Goal: Task Accomplishment & Management: Complete application form

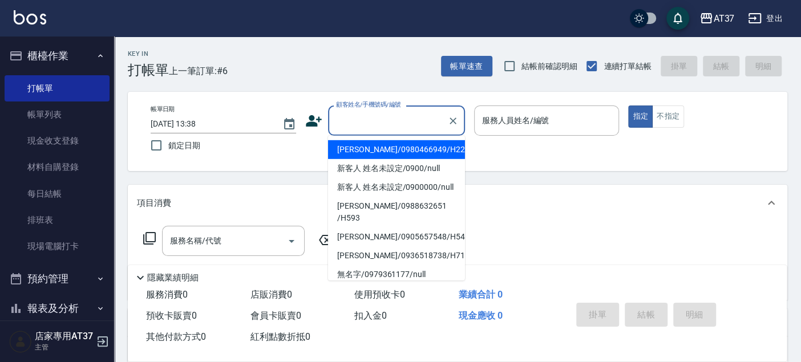
click at [363, 120] on input "顧客姓名/手機號碼/編號" at bounding box center [387, 121] width 109 height 20
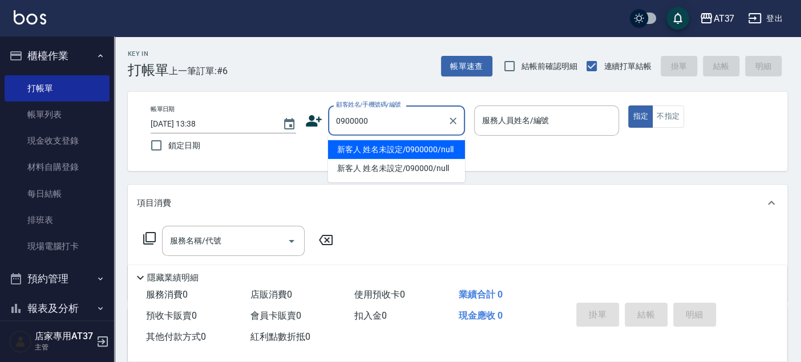
type input "新客人 姓名未設定/0900000/null"
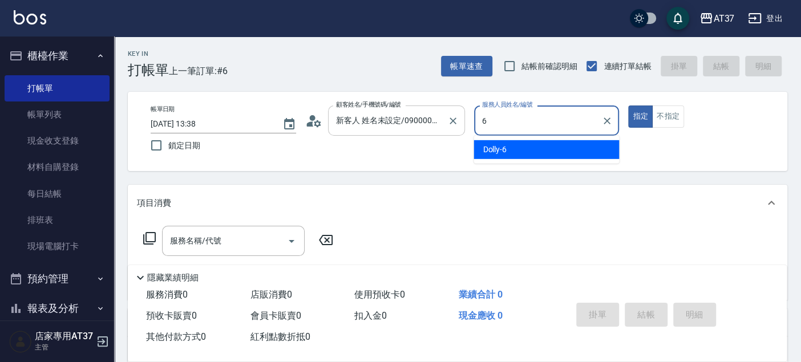
type input "Dolly-6"
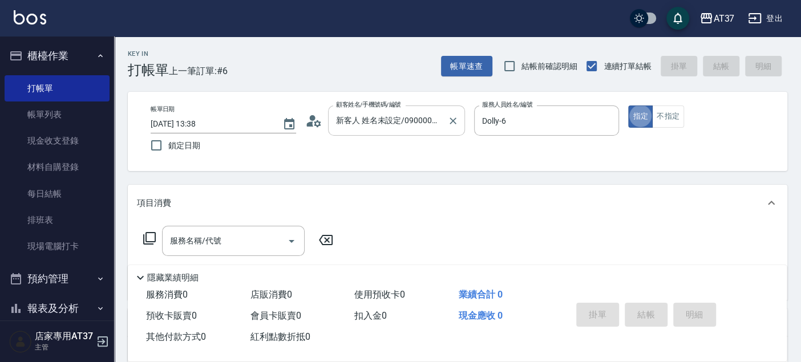
type button "true"
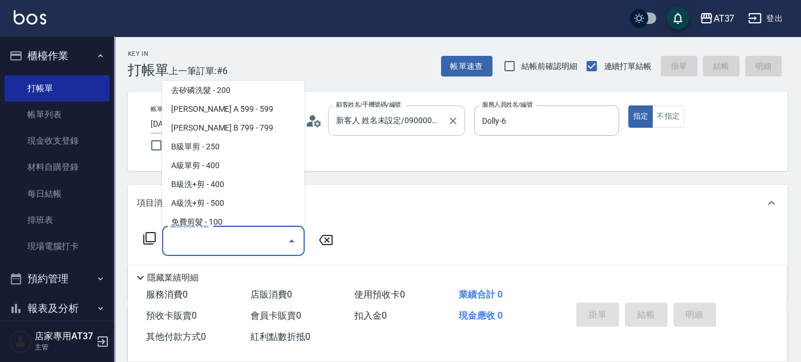
scroll to position [192, 0]
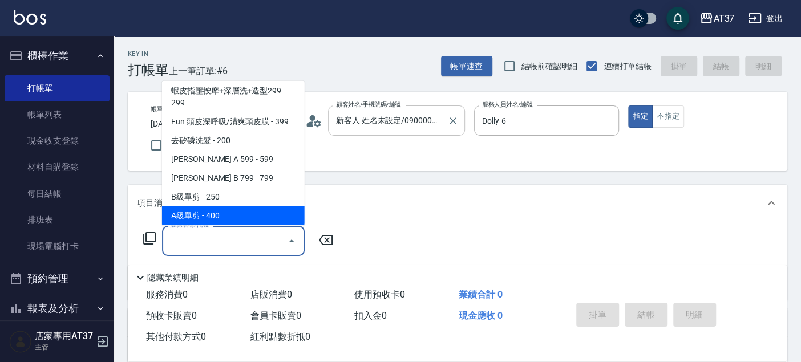
type input "A級單剪(202)"
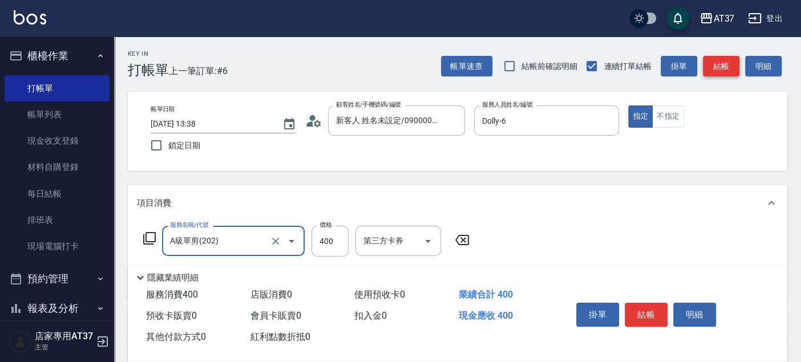
click at [728, 65] on button "結帳" at bounding box center [721, 66] width 36 height 21
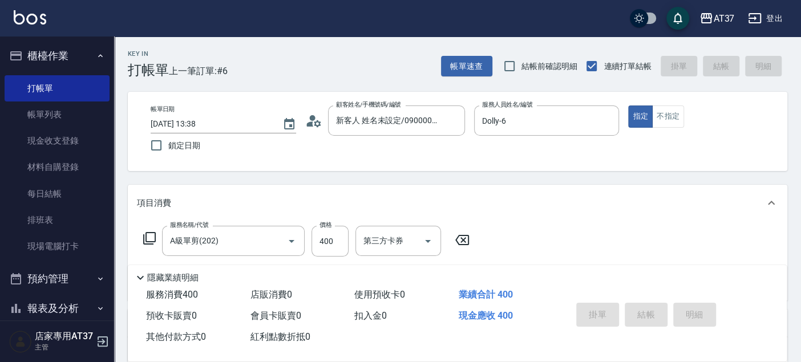
type input "[DATE] 14:27"
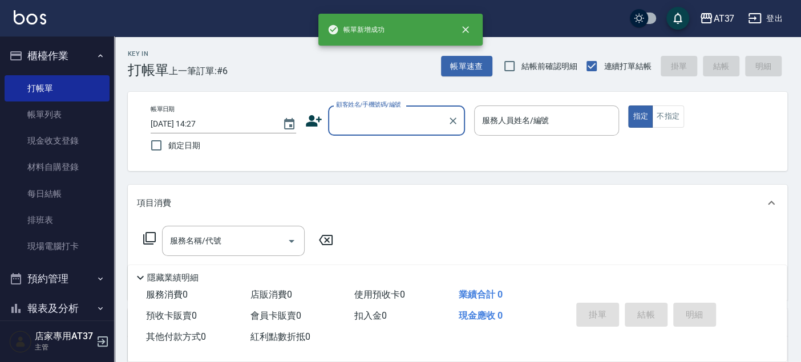
scroll to position [0, 0]
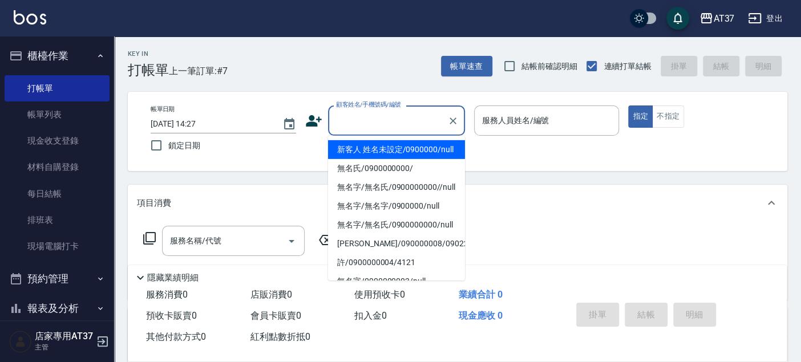
click at [375, 129] on input "顧客姓名/手機號碼/編號" at bounding box center [387, 121] width 109 height 20
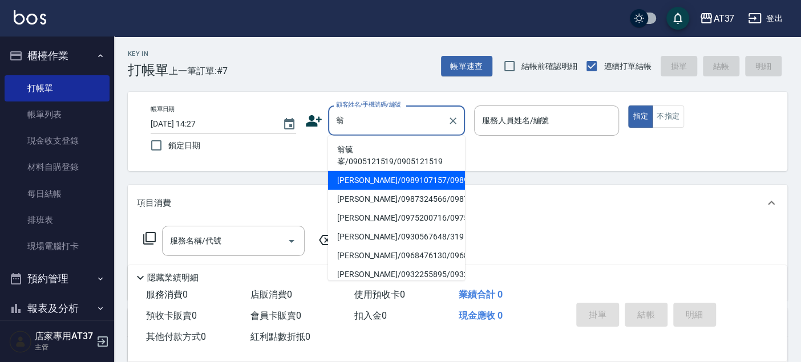
click at [386, 177] on li "[PERSON_NAME]/0989107157/0989107157" at bounding box center [396, 180] width 137 height 19
type input "[PERSON_NAME]/0989107157/0989107157"
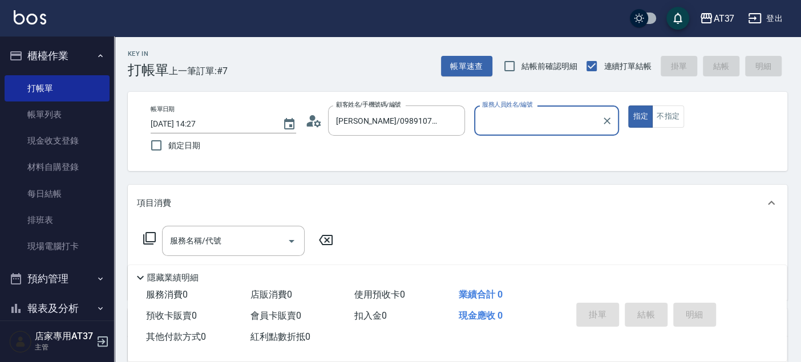
type input "室媛-5"
click at [554, 119] on input "室媛-5" at bounding box center [538, 121] width 118 height 20
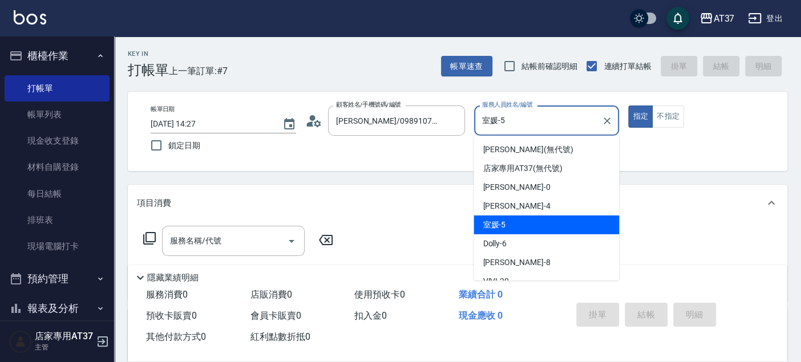
click at [578, 225] on div "室媛 -5" at bounding box center [545, 225] width 145 height 19
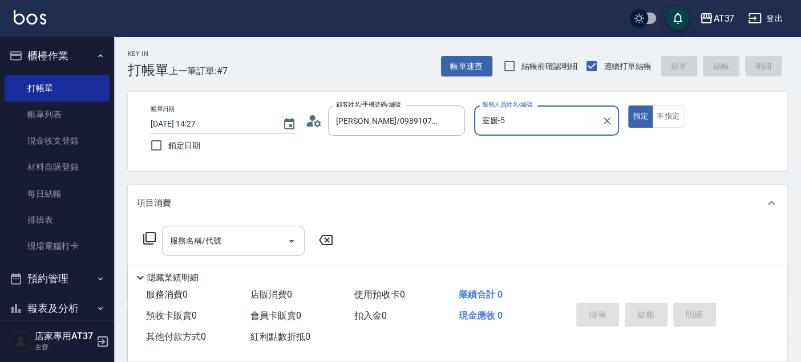
click at [261, 244] on input "服務名稱/代號" at bounding box center [224, 241] width 115 height 20
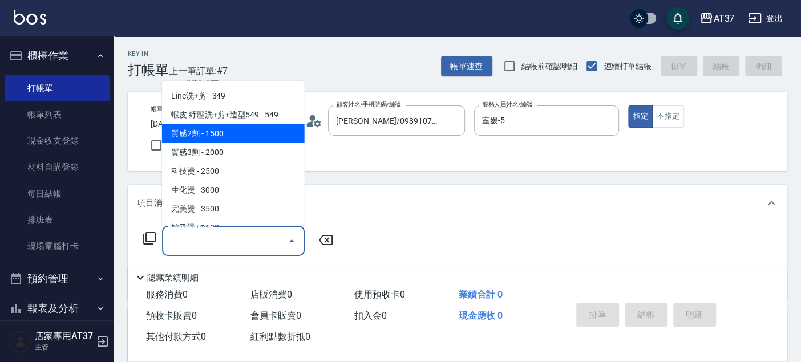
scroll to position [443, 0]
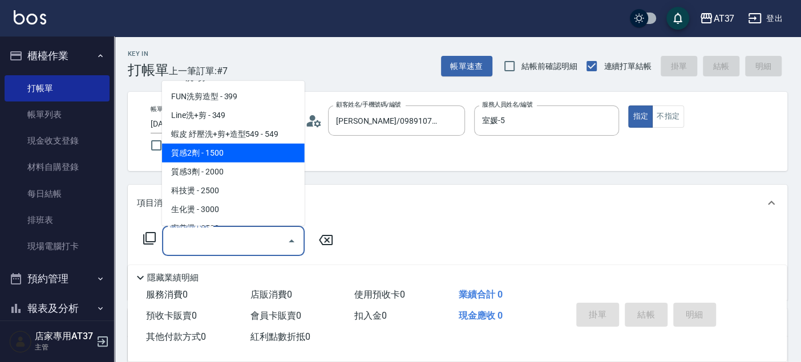
click at [234, 151] on span "質感2劑 - 1500" at bounding box center [233, 153] width 143 height 19
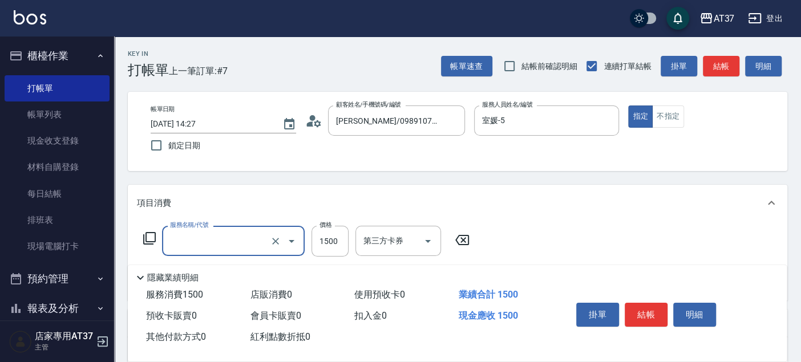
type input "質感2劑(301)"
click at [335, 236] on input "1500" at bounding box center [329, 241] width 37 height 31
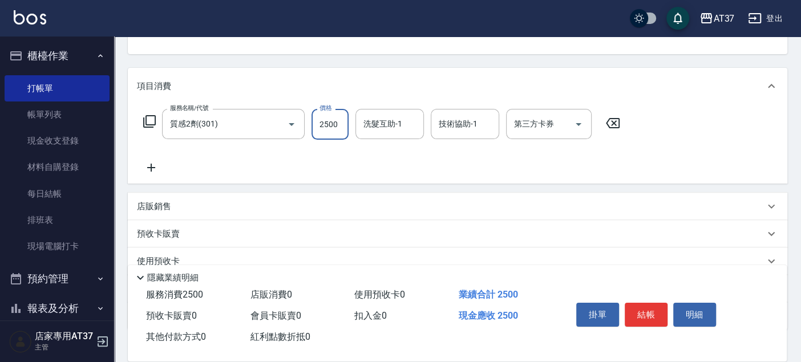
scroll to position [192, 0]
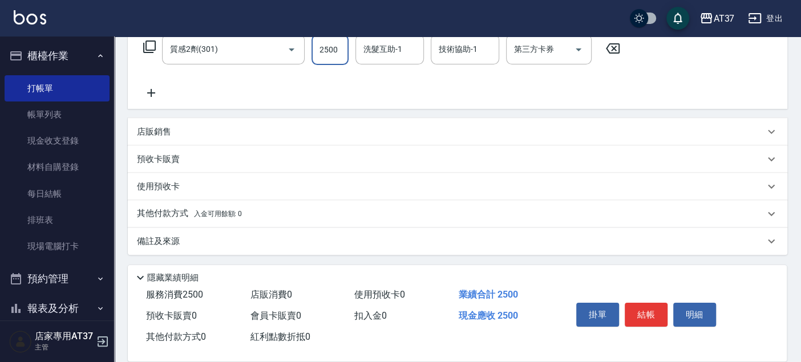
type input "2500"
click at [161, 208] on p "其他付款方式 入金可用餘額: 0" at bounding box center [189, 214] width 105 height 13
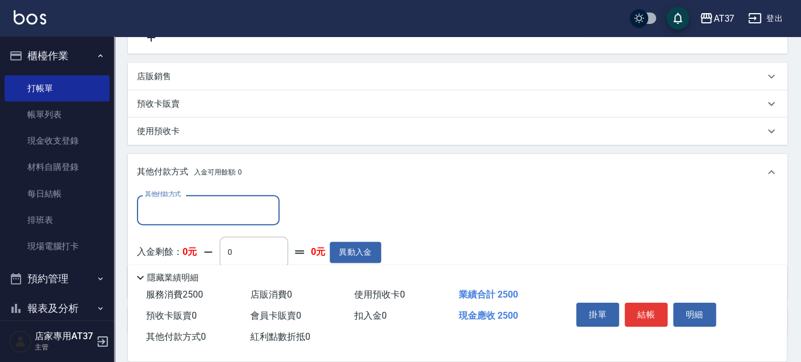
scroll to position [318, 0]
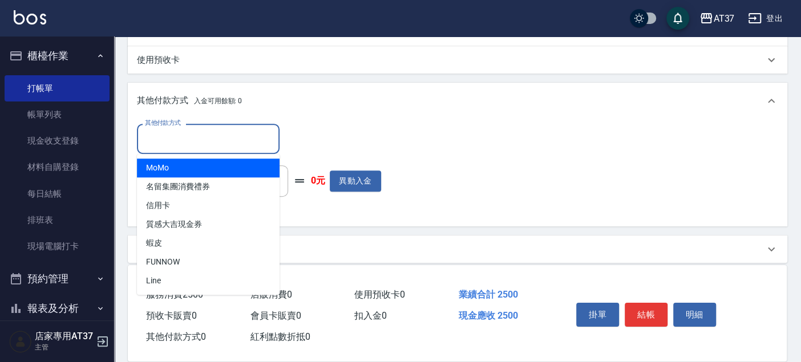
click at [194, 145] on input "其他付款方式" at bounding box center [208, 139] width 132 height 20
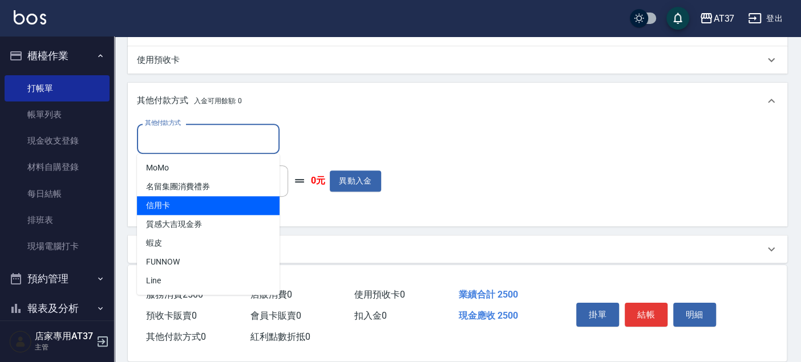
click at [192, 202] on span "信用卡" at bounding box center [208, 205] width 143 height 19
type input "信用卡"
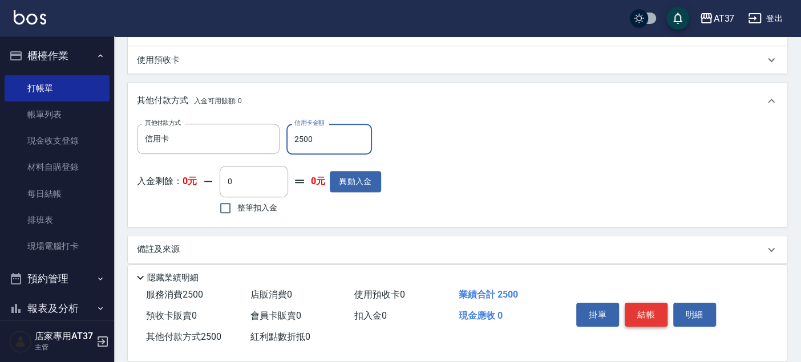
type input "2500"
click at [649, 313] on button "結帳" at bounding box center [645, 315] width 43 height 24
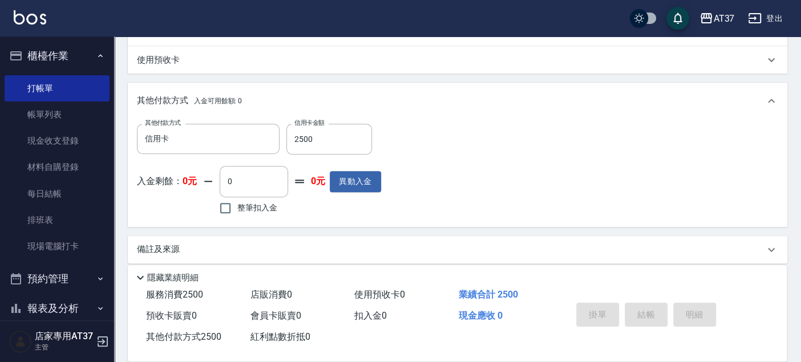
type input "[DATE] 14:31"
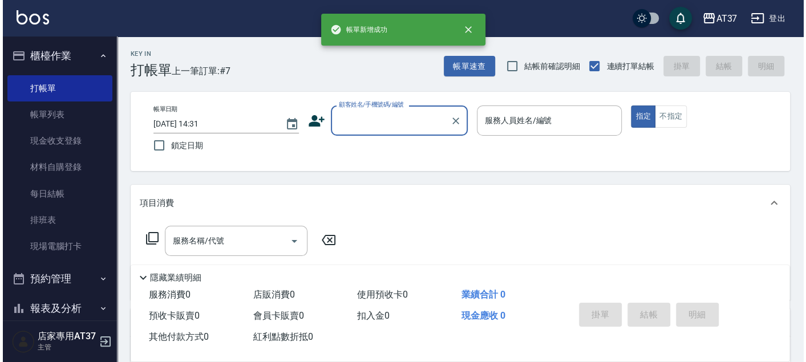
scroll to position [0, 0]
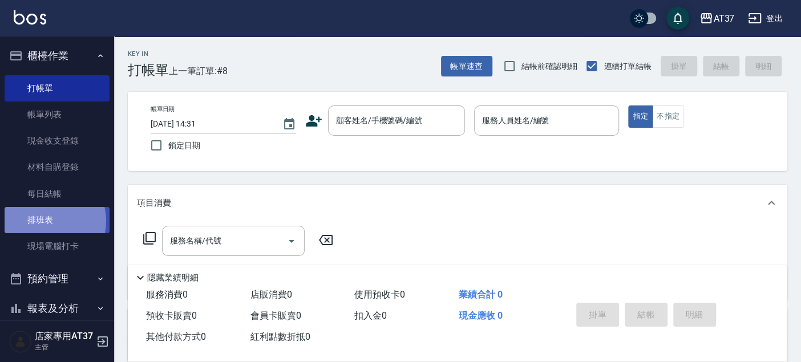
click at [48, 221] on link "排班表" at bounding box center [57, 220] width 105 height 26
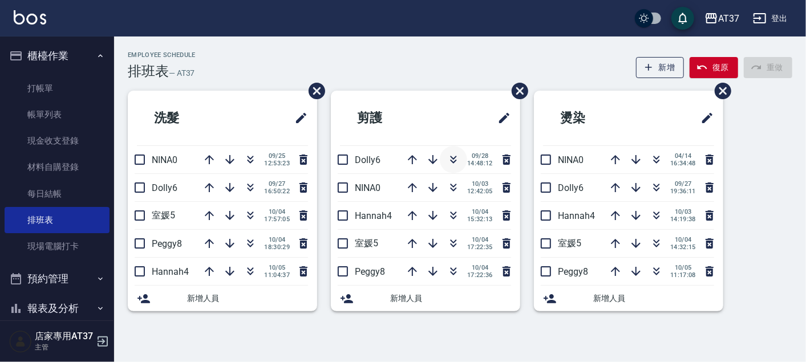
click at [454, 159] on icon "button" at bounding box center [453, 160] width 14 height 14
